Goal: Information Seeking & Learning: Learn about a topic

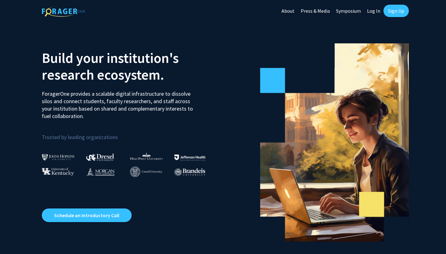
click at [399, 11] on link "Sign Up" at bounding box center [395, 11] width 25 height 12
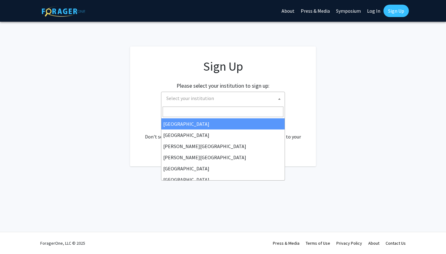
click at [223, 104] on span "Select your institution" at bounding box center [224, 98] width 121 height 13
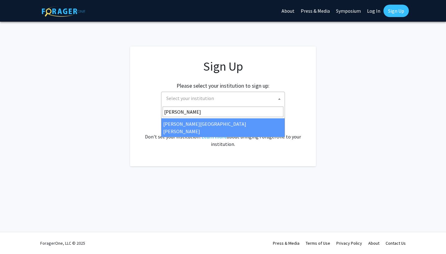
type input "johns"
select select "1"
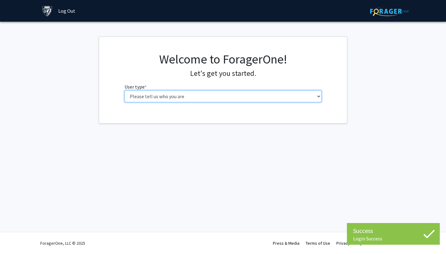
select select "1: undergrad"
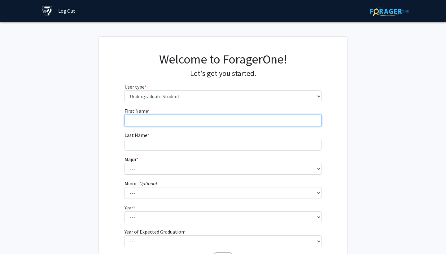
click at [265, 123] on input "First Name * required" at bounding box center [222, 121] width 197 height 12
type input "Aiyu"
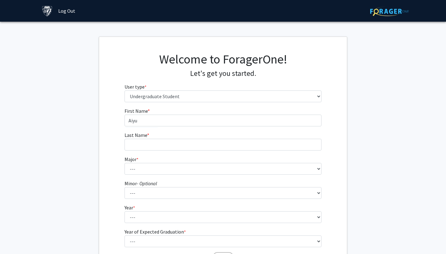
click at [256, 161] on fg-select "Major * required --- Africana Studies Anthropology Applied Mathematics & Statis…" at bounding box center [222, 164] width 197 height 19
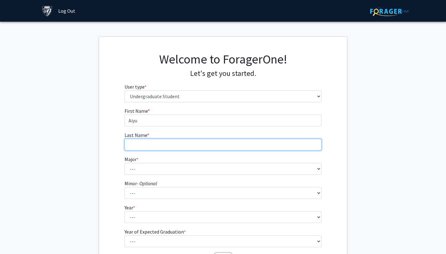
click at [256, 143] on input "Last Name * required" at bounding box center [222, 145] width 197 height 12
type input "[PERSON_NAME]"
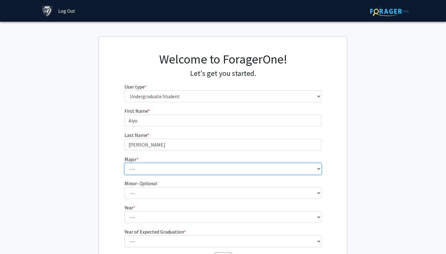
select select "51: 63"
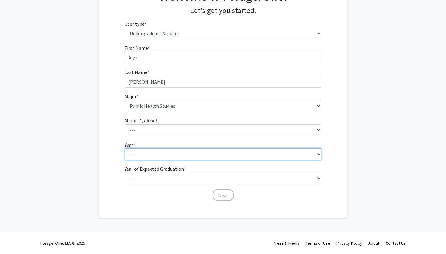
scroll to position [63, 0]
select select "1: first-year"
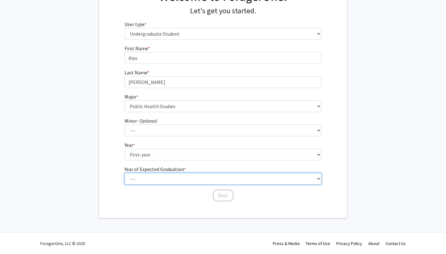
select select "5: 2029"
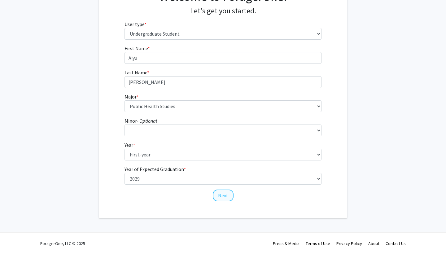
click at [228, 196] on button "Next" at bounding box center [223, 195] width 21 height 12
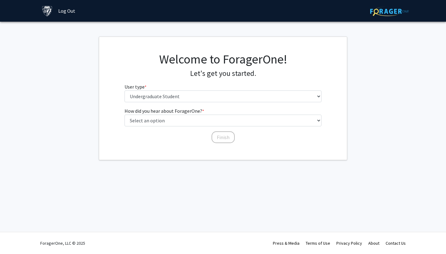
scroll to position [0, 0]
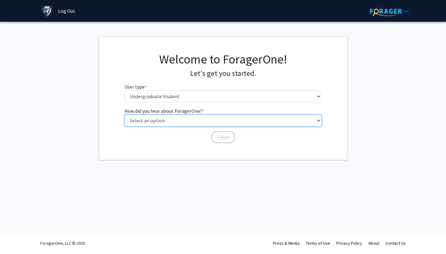
select select "3: university_website"
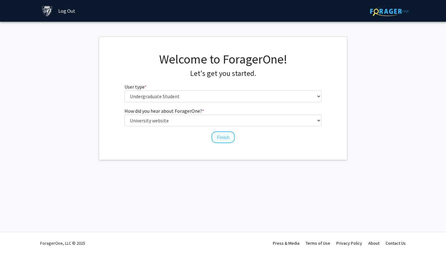
click at [224, 134] on button "Finish" at bounding box center [222, 137] width 23 height 12
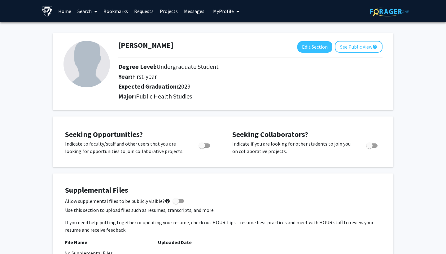
click at [202, 147] on span "Toggle" at bounding box center [202, 145] width 6 height 6
click at [202, 148] on input "Are you actively seeking opportunities?" at bounding box center [202, 148] width 0 height 0
checkbox input "true"
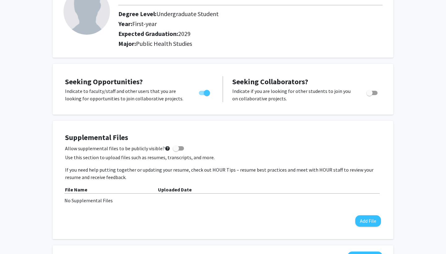
scroll to position [53, 0]
click at [178, 149] on span at bounding box center [178, 148] width 11 height 4
click at [176, 150] on input "Allow supplemental files to be publicly visible? help" at bounding box center [176, 150] width 0 height 0
checkbox input "true"
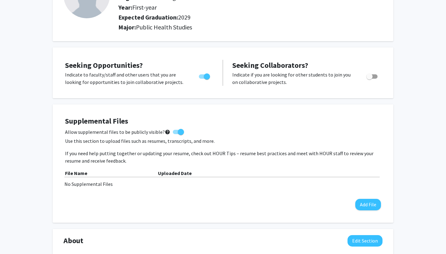
scroll to position [72, 0]
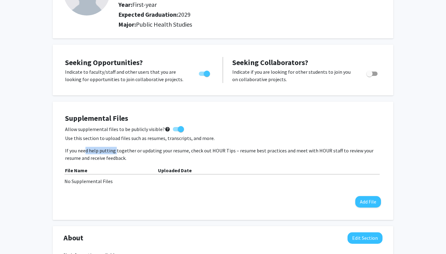
drag, startPoint x: 85, startPoint y: 152, endPoint x: 115, endPoint y: 154, distance: 30.7
click at [115, 154] on p "If you need help putting together or updating your resume, check out HOUR Tips …" at bounding box center [223, 154] width 316 height 15
click at [371, 203] on button "Add File" at bounding box center [368, 201] width 26 height 11
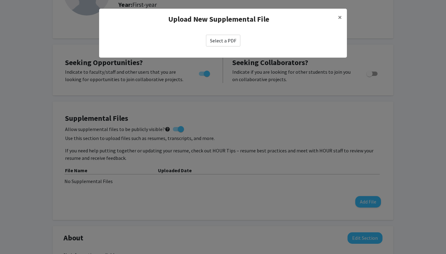
click at [224, 39] on label "Select a PDF" at bounding box center [223, 41] width 34 height 12
click at [0, 0] on input "Select a PDF" at bounding box center [0, 0] width 0 height 0
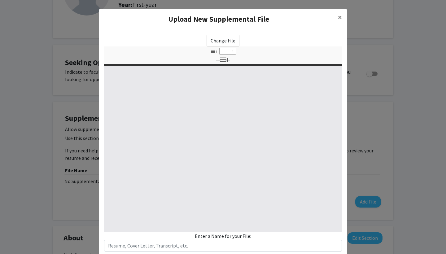
select select "custom"
type input "0"
select select "custom"
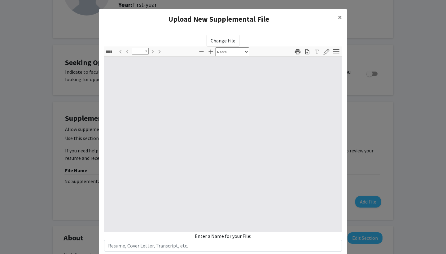
type input "1"
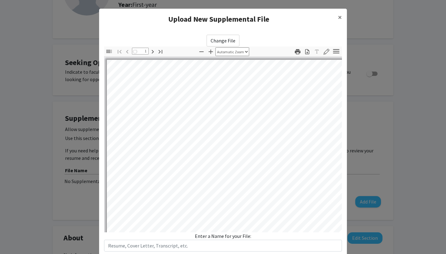
select select "auto"
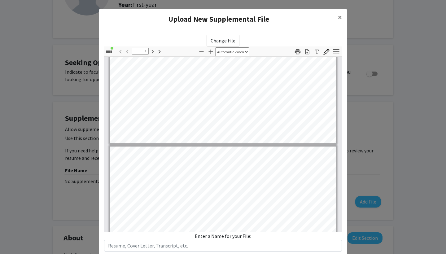
type input "2"
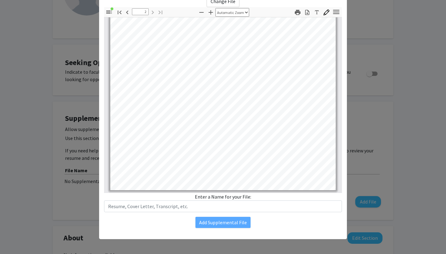
scroll to position [39, 0]
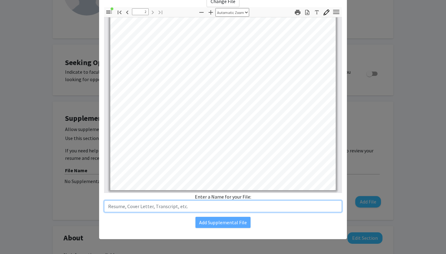
click at [240, 207] on input "text" at bounding box center [223, 206] width 238 height 12
type input "Resume"
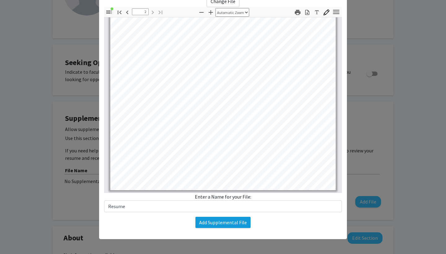
click at [221, 223] on button "Add Supplemental File" at bounding box center [222, 222] width 55 height 11
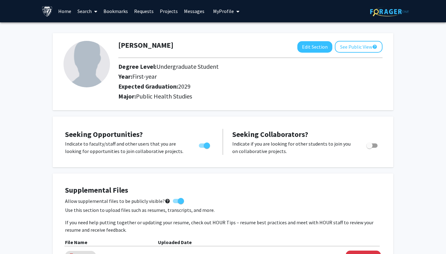
scroll to position [0, 0]
click at [323, 50] on button "Edit Section" at bounding box center [314, 46] width 35 height 11
select select "first-year"
select select "2029"
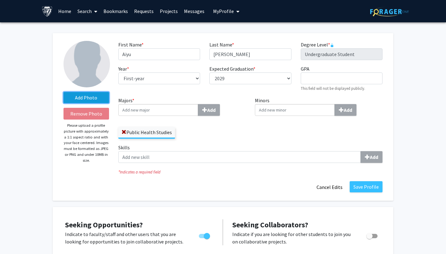
click at [89, 97] on label "Add Photo" at bounding box center [86, 97] width 46 height 11
click at [0, 0] on input "Add Photo" at bounding box center [0, 0] width 0 height 0
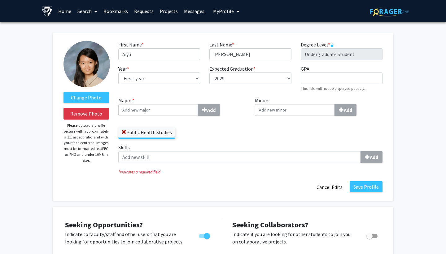
click at [177, 113] on input "Majors * Add" at bounding box center [158, 110] width 80 height 12
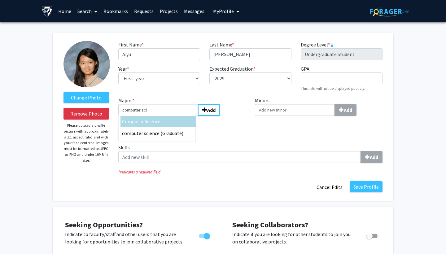
type input "computer sci"
click at [174, 122] on div "Computer Sci ence" at bounding box center [158, 121] width 72 height 7
click at [174, 116] on input "computer sci" at bounding box center [158, 110] width 80 height 12
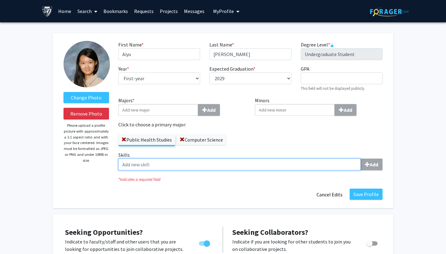
click at [238, 164] on input "Skills Add" at bounding box center [239, 164] width 242 height 12
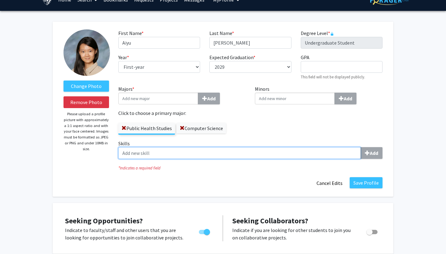
scroll to position [18, 0]
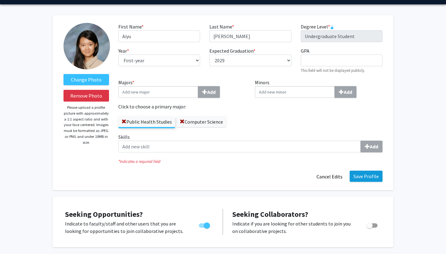
click at [357, 176] on button "Save Profile" at bounding box center [365, 176] width 33 height 11
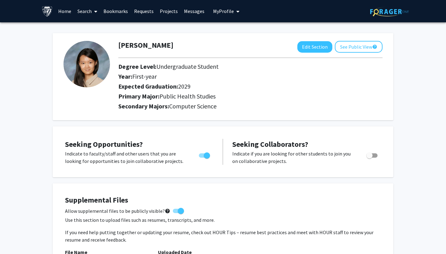
scroll to position [0, 0]
click at [346, 52] on button "See Public View help" at bounding box center [359, 47] width 48 height 12
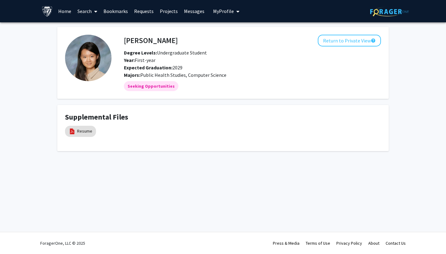
click at [229, 11] on span "My Profile" at bounding box center [223, 11] width 21 height 6
click at [85, 14] on link "Search" at bounding box center [87, 11] width 26 height 22
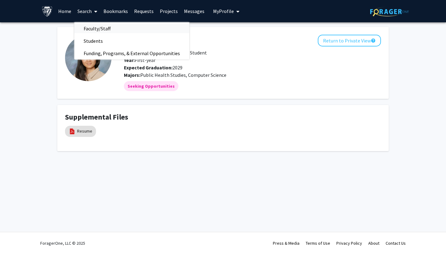
click at [93, 27] on span "Faculty/Staff" at bounding box center [97, 28] width 46 height 12
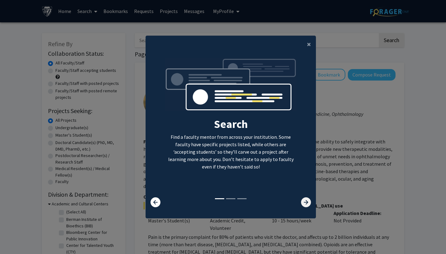
click at [308, 206] on icon at bounding box center [306, 202] width 10 height 10
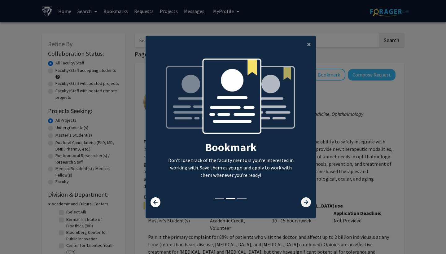
click at [308, 206] on icon at bounding box center [306, 202] width 10 height 10
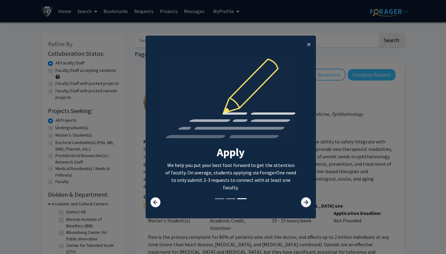
click at [308, 206] on icon at bounding box center [306, 202] width 10 height 10
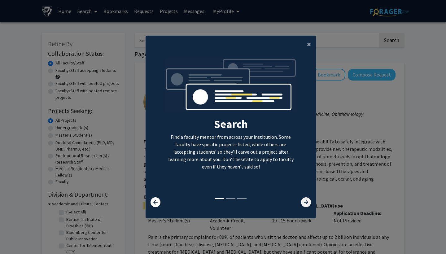
click at [305, 203] on icon at bounding box center [306, 202] width 10 height 10
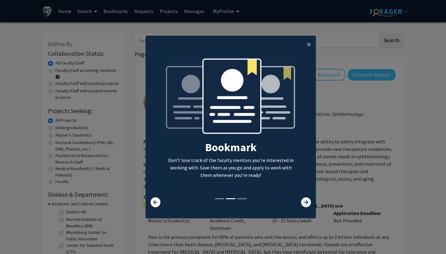
click at [305, 203] on icon at bounding box center [306, 202] width 10 height 10
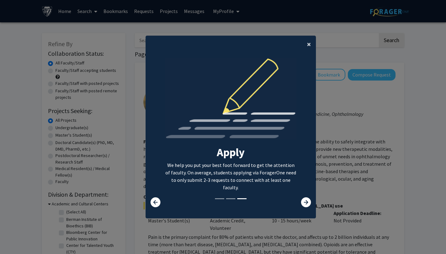
click at [307, 39] on span "×" at bounding box center [309, 44] width 4 height 10
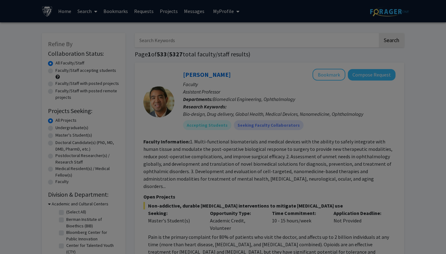
click at [308, 39] on div "Search Find a faculty mentor from across your institution. Some faculty have sp…" at bounding box center [231, 68] width 170 height 139
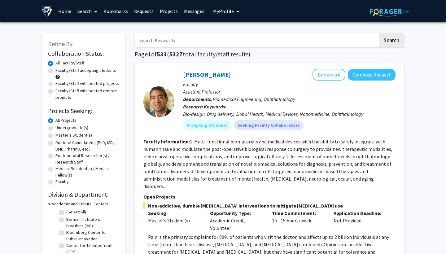
click at [94, 12] on icon at bounding box center [95, 11] width 3 height 5
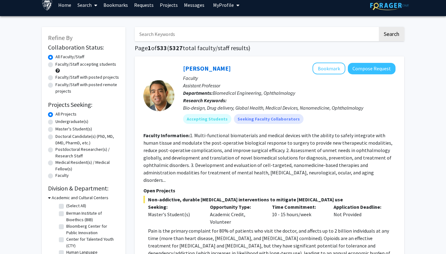
scroll to position [8, 0]
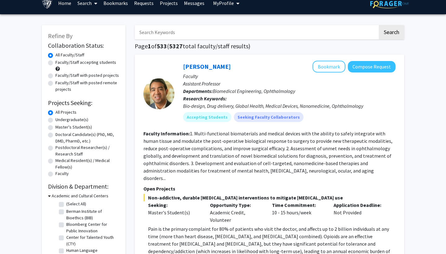
click at [83, 120] on label "Undergraduate(s)" at bounding box center [71, 119] width 33 height 7
click at [59, 120] on input "Undergraduate(s)" at bounding box center [57, 118] width 4 height 4
radio input "true"
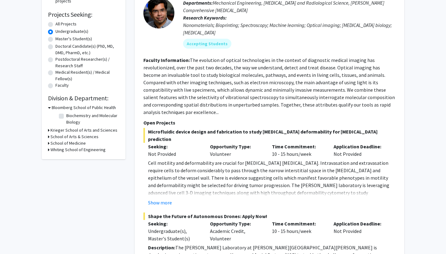
scroll to position [105, 0]
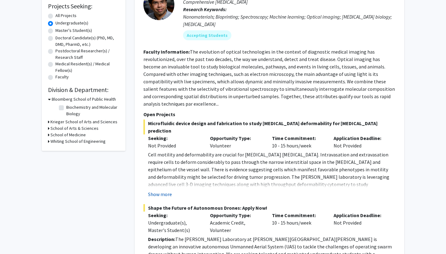
click at [167, 190] on button "Show more" at bounding box center [160, 193] width 24 height 7
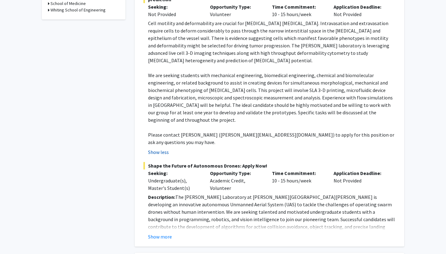
scroll to position [270, 0]
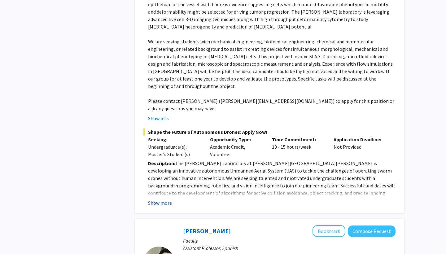
click at [166, 199] on button "Show more" at bounding box center [160, 202] width 24 height 7
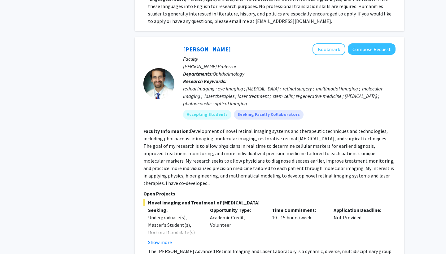
scroll to position [899, 0]
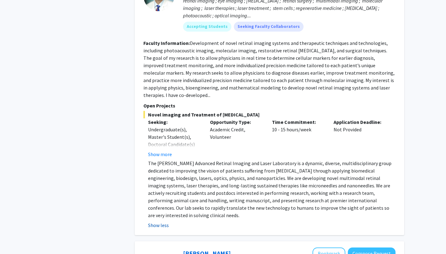
scroll to position [986, 0]
click at [166, 222] on button "Show less" at bounding box center [158, 225] width 21 height 7
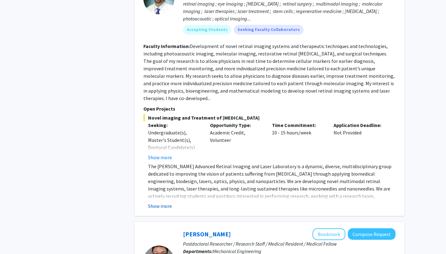
scroll to position [982, 0]
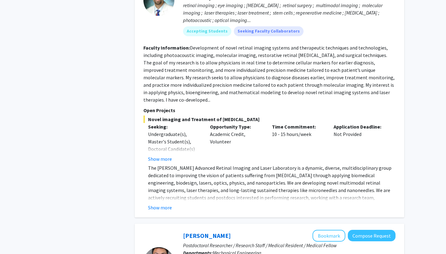
click at [163, 162] on div "[PERSON_NAME] Bookmark Compose Request Faculty [PERSON_NAME] Professor Departme…" at bounding box center [269, 85] width 269 height 263
click at [156, 204] on button "Show more" at bounding box center [160, 207] width 24 height 7
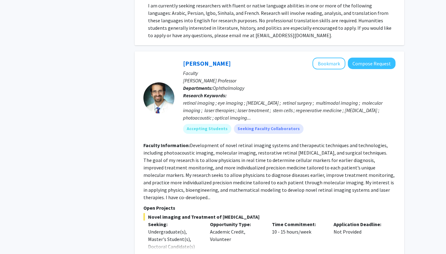
scroll to position [873, 0]
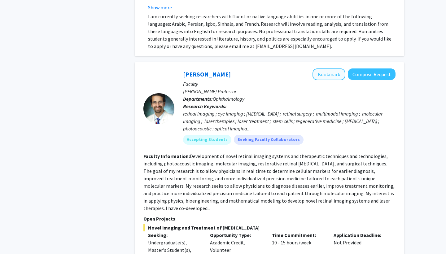
click at [323, 68] on button "Bookmark" at bounding box center [328, 74] width 33 height 12
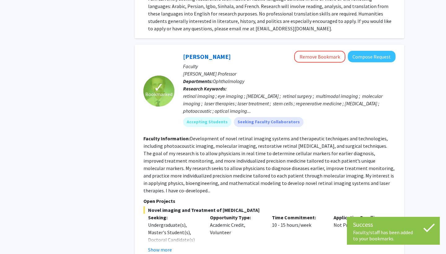
scroll to position [891, 0]
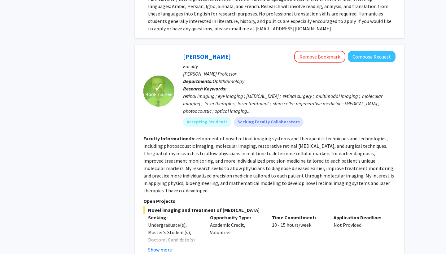
click at [327, 135] on fg-read-more "Development of novel retinal imaging systems and therapeutic techniques and tec…" at bounding box center [268, 164] width 251 height 58
click at [349, 136] on fg-read-more "Development of novel retinal imaging systems and therapeutic techniques and tec…" at bounding box center [268, 164] width 251 height 58
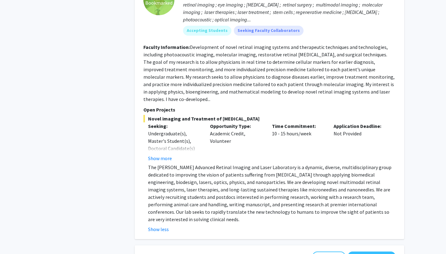
scroll to position [987, 0]
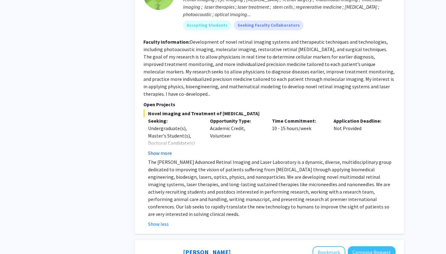
click at [163, 149] on button "Show more" at bounding box center [160, 152] width 24 height 7
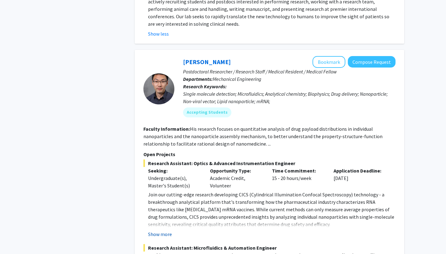
scroll to position [1230, 0]
click at [163, 230] on button "Show more" at bounding box center [160, 233] width 24 height 7
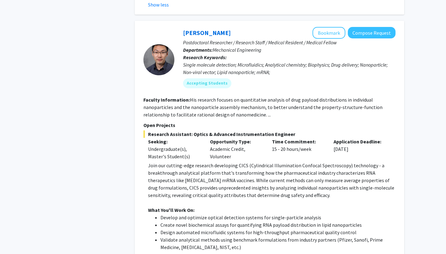
scroll to position [1260, 0]
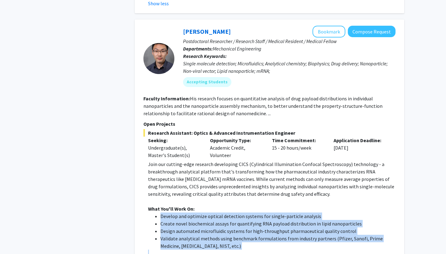
drag, startPoint x: 160, startPoint y: 142, endPoint x: 167, endPoint y: 180, distance: 39.0
click at [167, 249] on p at bounding box center [271, 252] width 247 height 7
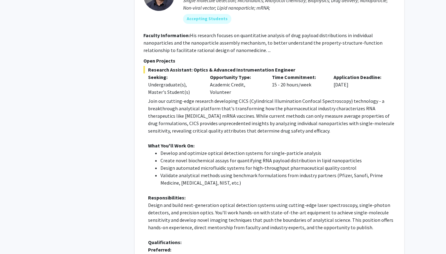
scroll to position [1323, 0]
drag, startPoint x: 160, startPoint y: 184, endPoint x: 179, endPoint y: 214, distance: 34.9
click at [179, 214] on div "Join our cutting-edge research developing CICS (Cylindrical Illumination Confoc…" at bounding box center [271, 219] width 247 height 245
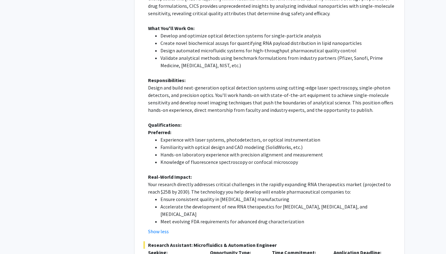
scroll to position [1442, 0]
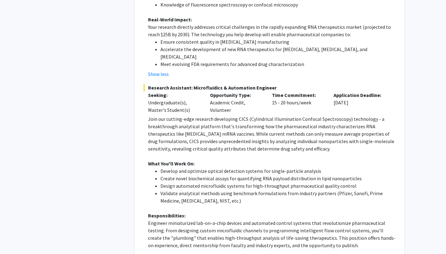
scroll to position [1598, 0]
drag, startPoint x: 160, startPoint y: 208, endPoint x: 161, endPoint y: 216, distance: 8.2
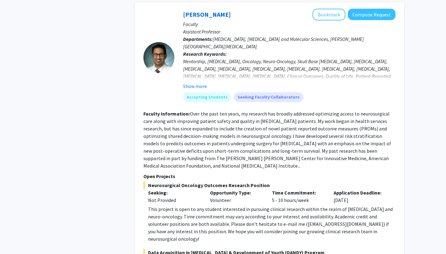
scroll to position [2109, 0]
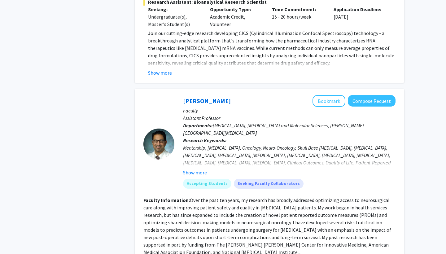
scroll to position [1988, 0]
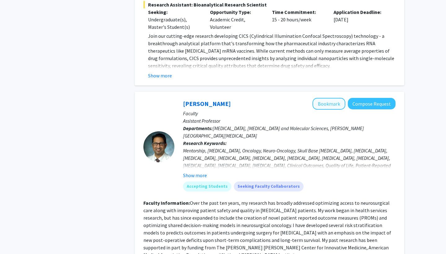
click at [325, 98] on button "Bookmark" at bounding box center [328, 104] width 33 height 12
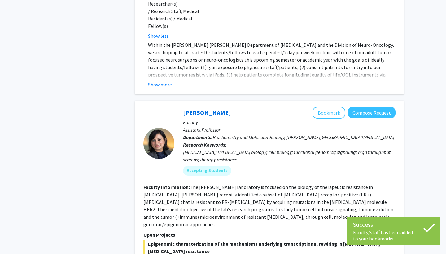
scroll to position [2365, 0]
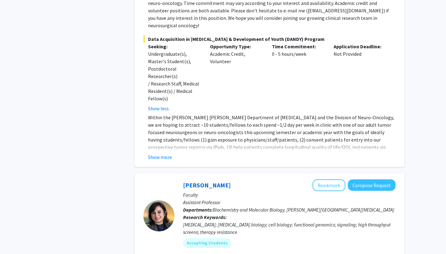
scroll to position [2283, 0]
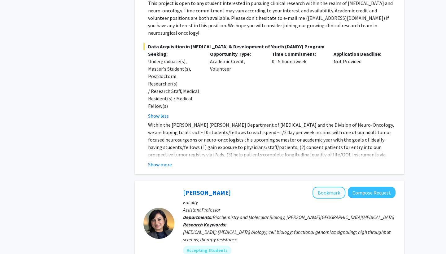
click at [326, 187] on button "Bookmark" at bounding box center [328, 193] width 33 height 12
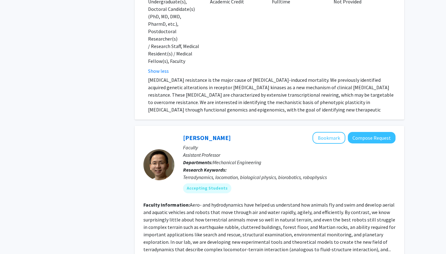
scroll to position [2627, 0]
click at [335, 201] on section "Faculty Information: Aero- and hydrodynamics have helped us understand how anim…" at bounding box center [269, 227] width 252 height 52
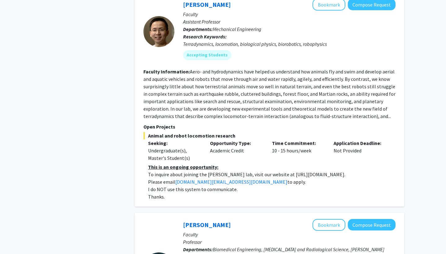
scroll to position [2762, 0]
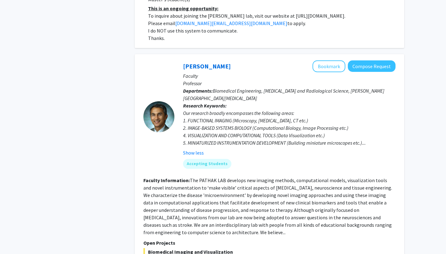
scroll to position [2922, 0]
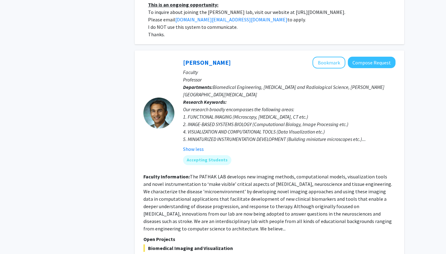
drag, startPoint x: 246, startPoint y: 176, endPoint x: 247, endPoint y: 180, distance: 3.9
drag, startPoint x: 247, startPoint y: 184, endPoint x: 257, endPoint y: 204, distance: 23.0
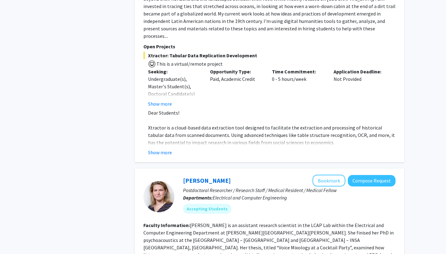
scroll to position [3398, 0]
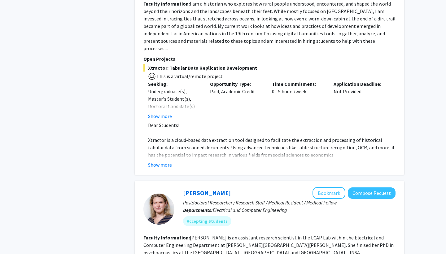
scroll to position [3378, 0]
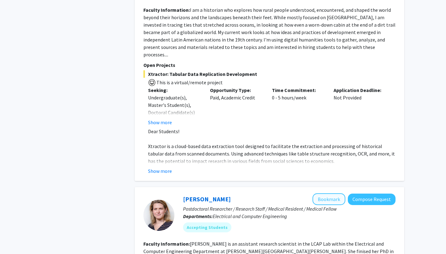
click at [330, 193] on button "Bookmark" at bounding box center [328, 199] width 33 height 12
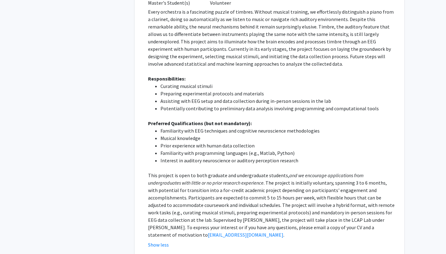
scroll to position [3720, 0]
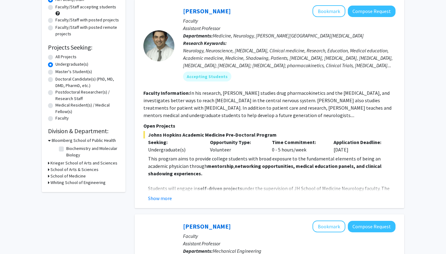
scroll to position [89, 0]
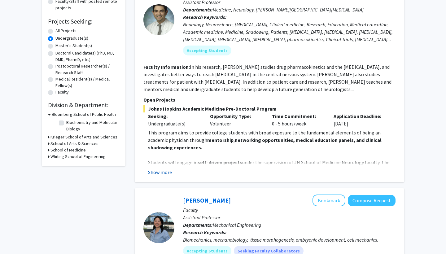
click at [161, 174] on button "Show more" at bounding box center [160, 171] width 24 height 7
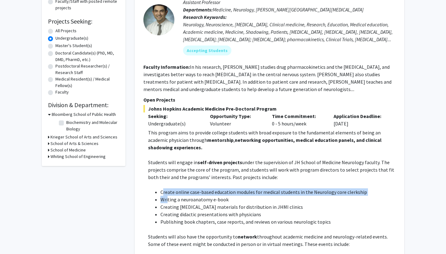
drag, startPoint x: 163, startPoint y: 194, endPoint x: 167, endPoint y: 197, distance: 5.0
click at [167, 197] on ul "Create online case-based education modules for medical students in the Neurolog…" at bounding box center [271, 206] width 247 height 37
click at [167, 197] on li "Writing a neuroanatomy e-book" at bounding box center [277, 199] width 235 height 7
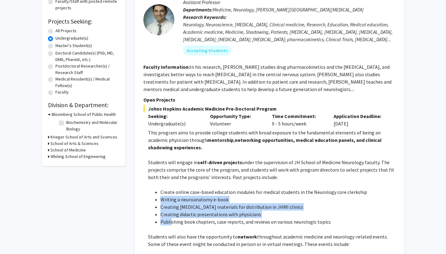
drag, startPoint x: 160, startPoint y: 196, endPoint x: 172, endPoint y: 220, distance: 27.0
click at [172, 220] on ul "Create online case-based education modules for medical students in the Neurolog…" at bounding box center [271, 206] width 247 height 37
click at [172, 220] on li "Publishing book chapters, case reports, and reviews on various neurologic topics" at bounding box center [277, 221] width 235 height 7
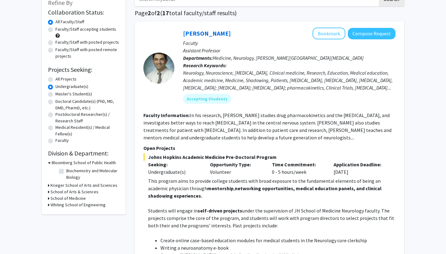
scroll to position [38, 0]
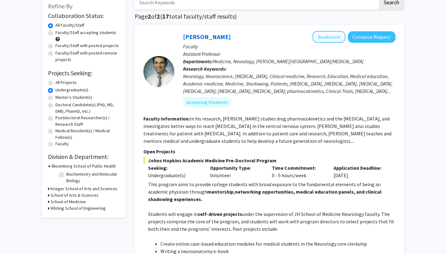
click at [326, 40] on button "Bookmark" at bounding box center [328, 37] width 33 height 12
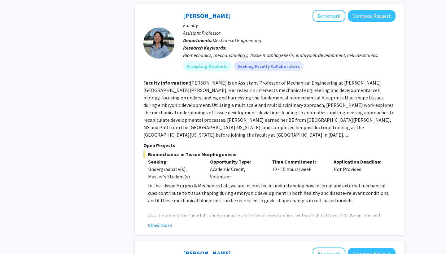
scroll to position [536, 0]
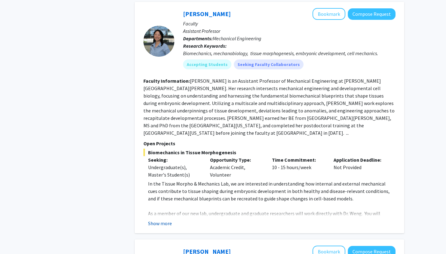
click at [166, 219] on button "Show more" at bounding box center [160, 222] width 24 height 7
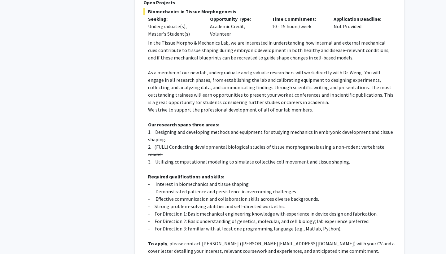
scroll to position [678, 0]
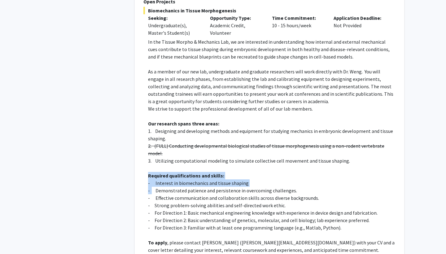
drag, startPoint x: 146, startPoint y: 161, endPoint x: 151, endPoint y: 174, distance: 13.6
click at [151, 174] on fg-read-more "In the Tissue Morpho & Mechanics Lab, we are interested in understanding how in…" at bounding box center [269, 162] width 252 height 248
click at [151, 187] on p "- Demonstrated patience and persistence in overcoming challenges." at bounding box center [271, 190] width 247 height 7
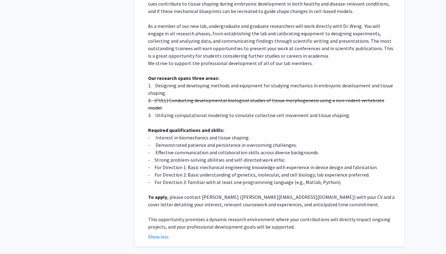
scroll to position [723, 0]
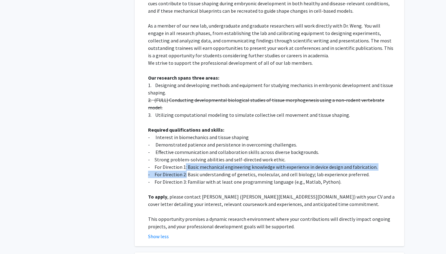
drag, startPoint x: 184, startPoint y: 154, endPoint x: 185, endPoint y: 158, distance: 4.4
click at [185, 158] on div "In the Tissue Morpho & Mechanics Lab, we are interested in understanding how in…" at bounding box center [271, 111] width 247 height 238
click at [185, 171] on p "- For Direction 2: Basic understanding of genetics, molecular, and cell biology…" at bounding box center [271, 174] width 247 height 7
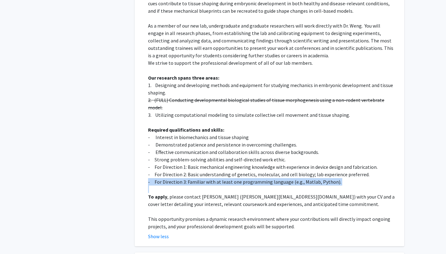
drag, startPoint x: 185, startPoint y: 163, endPoint x: 190, endPoint y: 176, distance: 13.8
click at [190, 176] on div "In the Tissue Morpho & Mechanics Lab, we are interested in understanding how in…" at bounding box center [271, 111] width 247 height 238
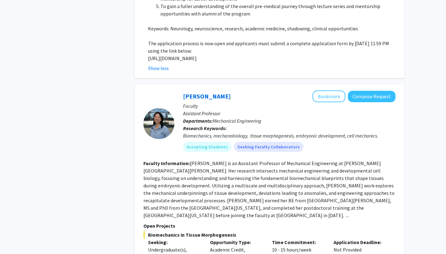
scroll to position [442, 0]
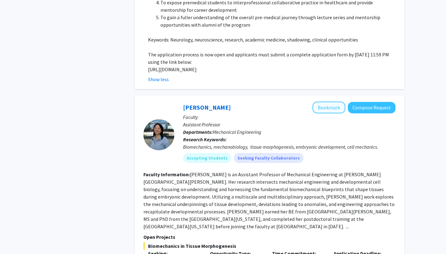
click at [331, 110] on button "Bookmark" at bounding box center [328, 108] width 33 height 12
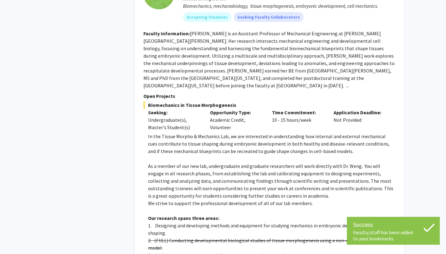
scroll to position [586, 0]
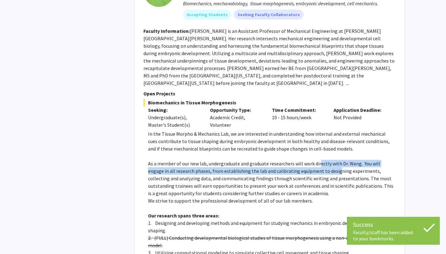
drag, startPoint x: 318, startPoint y: 158, endPoint x: 319, endPoint y: 162, distance: 4.4
click at [319, 162] on p "As a member of our new lab, undergraduate and graduate researchers will work di…" at bounding box center [271, 178] width 247 height 37
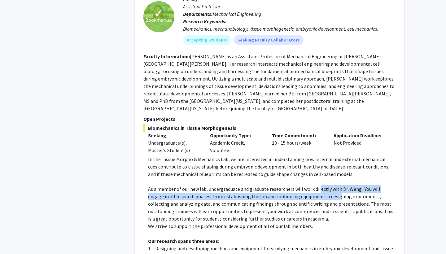
scroll to position [560, 0]
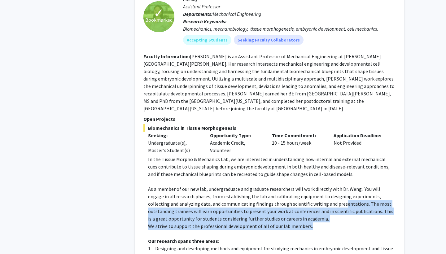
drag, startPoint x: 310, startPoint y: 196, endPoint x: 320, endPoint y: 220, distance: 26.0
click at [320, 222] on p "We strive to support the professional development of all of our lab members." at bounding box center [271, 225] width 247 height 7
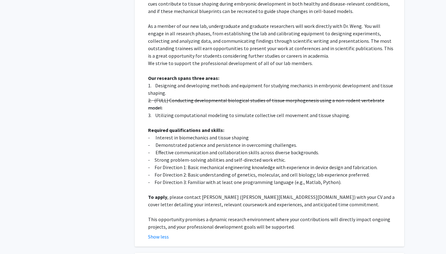
scroll to position [706, 0]
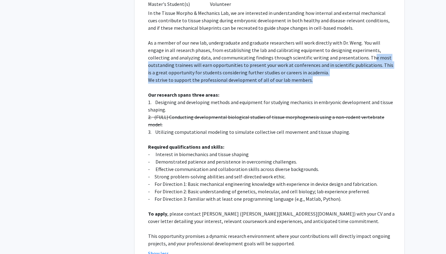
drag, startPoint x: 339, startPoint y: 49, endPoint x: 348, endPoint y: 75, distance: 27.7
click at [348, 75] on div "In the Tissue Morpho & Mechanics Lab, we are interested in understanding how in…" at bounding box center [271, 128] width 247 height 238
click at [348, 76] on p "We strive to support the professional development of all of our lab members." at bounding box center [271, 79] width 247 height 7
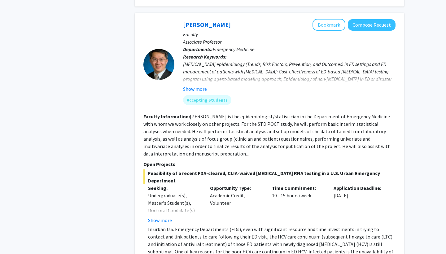
scroll to position [984, 0]
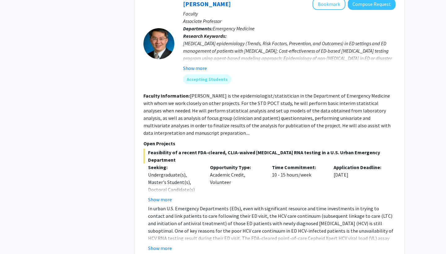
click at [163, 223] on fg-read-more "In urban U.S. Emergency Departments (EDs), even with significant resource and t…" at bounding box center [269, 228] width 252 height 47
click at [163, 232] on div "[PERSON_NAME] Bookmark Compose Request Faculty Associate Professor Departments:…" at bounding box center [269, 125] width 269 height 266
click at [163, 244] on button "Show more" at bounding box center [160, 247] width 24 height 7
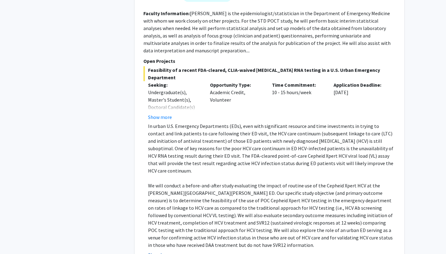
scroll to position [1066, 0]
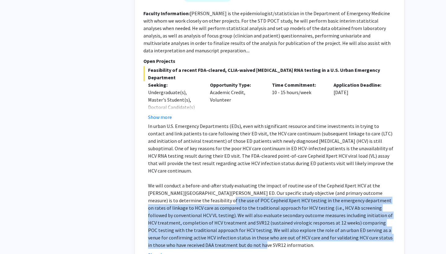
drag, startPoint x: 183, startPoint y: 170, endPoint x: 205, endPoint y: 216, distance: 51.1
click at [205, 216] on p "We will conduct a before-and-after study evaluating the impact of routine use o…" at bounding box center [271, 215] width 247 height 67
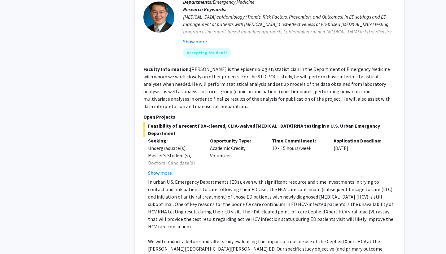
scroll to position [1005, 0]
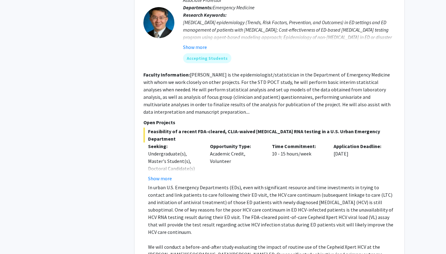
click at [158, 184] on p "In urban U.S. Emergency Departments (EDs), even with significant resource and t…" at bounding box center [271, 210] width 247 height 52
click at [160, 175] on button "Show more" at bounding box center [160, 178] width 24 height 7
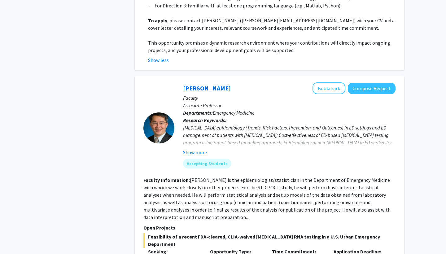
scroll to position [841, 0]
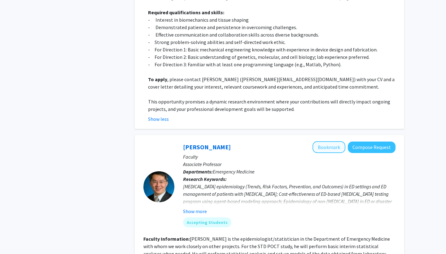
click at [322, 141] on button "Bookmark" at bounding box center [328, 147] width 33 height 12
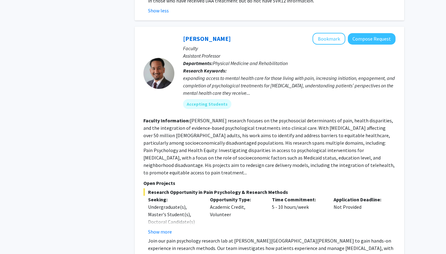
scroll to position [1342, 0]
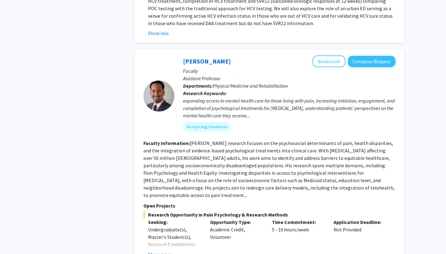
scroll to position [1301, 0]
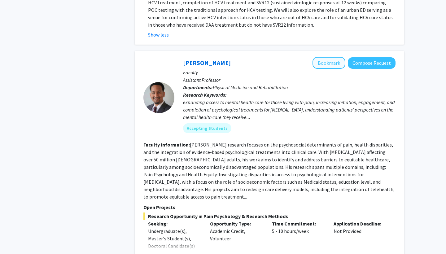
click at [334, 57] on button "Bookmark" at bounding box center [328, 63] width 33 height 12
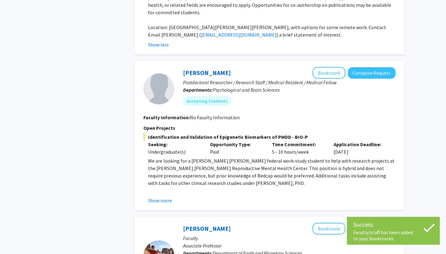
scroll to position [1694, 0]
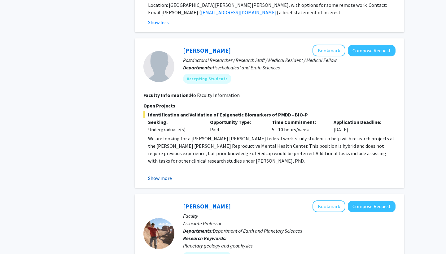
click at [161, 174] on button "Show more" at bounding box center [160, 177] width 24 height 7
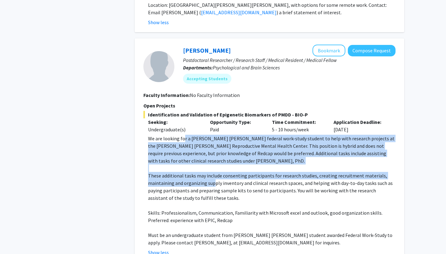
drag, startPoint x: 183, startPoint y: 102, endPoint x: 212, endPoint y: 149, distance: 55.8
click at [212, 149] on div "We are looking for a [PERSON_NAME] [PERSON_NAME] federal work-study student to …" at bounding box center [271, 190] width 247 height 111
click at [212, 172] on p "These additional tasks may include consenting participants for research studies…" at bounding box center [271, 187] width 247 height 30
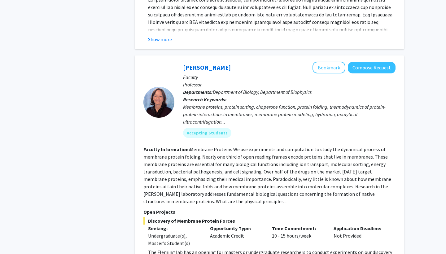
scroll to position [2159, 0]
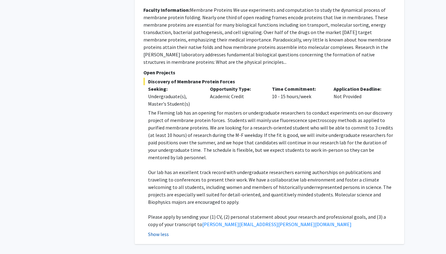
scroll to position [2275, 0]
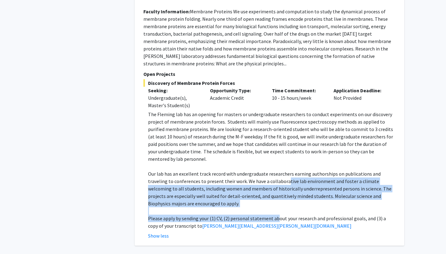
drag, startPoint x: 265, startPoint y: 127, endPoint x: 274, endPoint y: 167, distance: 41.6
click at [274, 167] on div "The [PERSON_NAME] lab has an opening for masters or undergraduate researchers t…" at bounding box center [271, 170] width 247 height 119
click at [274, 215] on p "Please apply by sending your (1) CV, (2) personal statement about your research…" at bounding box center [271, 222] width 247 height 15
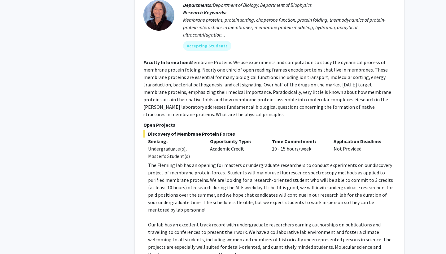
scroll to position [2224, 0]
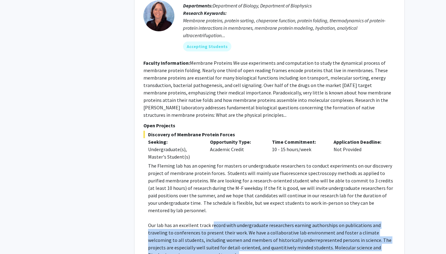
drag, startPoint x: 212, startPoint y: 174, endPoint x: 224, endPoint y: 203, distance: 31.7
click at [224, 221] on p "Our lab has an excellent track record with undergraduate researchers earning au…" at bounding box center [271, 239] width 247 height 37
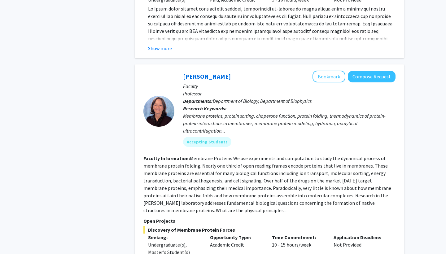
scroll to position [2116, 0]
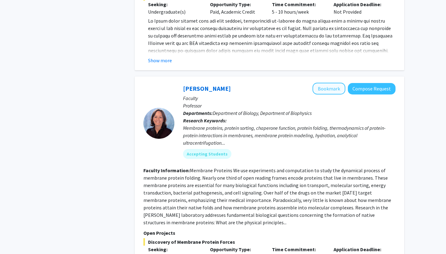
click at [331, 83] on button "Bookmark" at bounding box center [328, 89] width 33 height 12
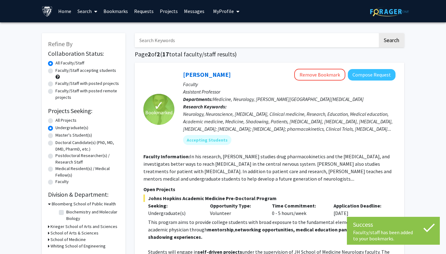
scroll to position [0, 0]
click at [230, 11] on span "My Profile" at bounding box center [223, 11] width 21 height 6
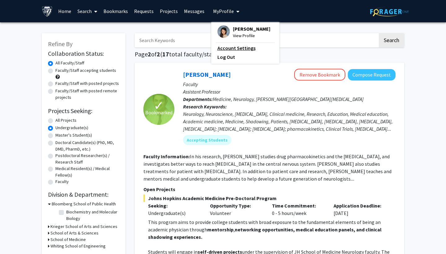
click at [236, 47] on link "Account Settings" at bounding box center [245, 47] width 56 height 7
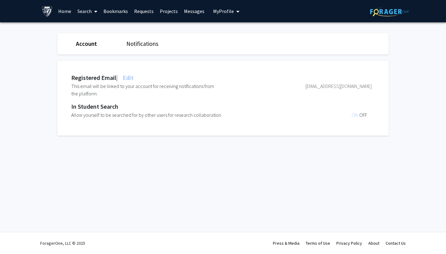
click at [111, 11] on link "Bookmarks" at bounding box center [115, 11] width 31 height 22
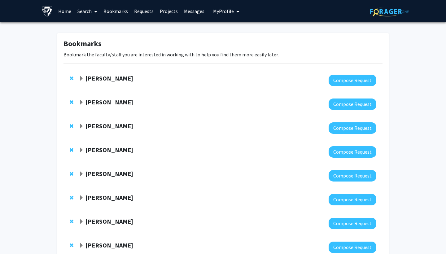
click at [80, 78] on span "Expand Yannis Paulus Bookmark" at bounding box center [81, 78] width 5 height 5
